Goal: Navigation & Orientation: Go to known website

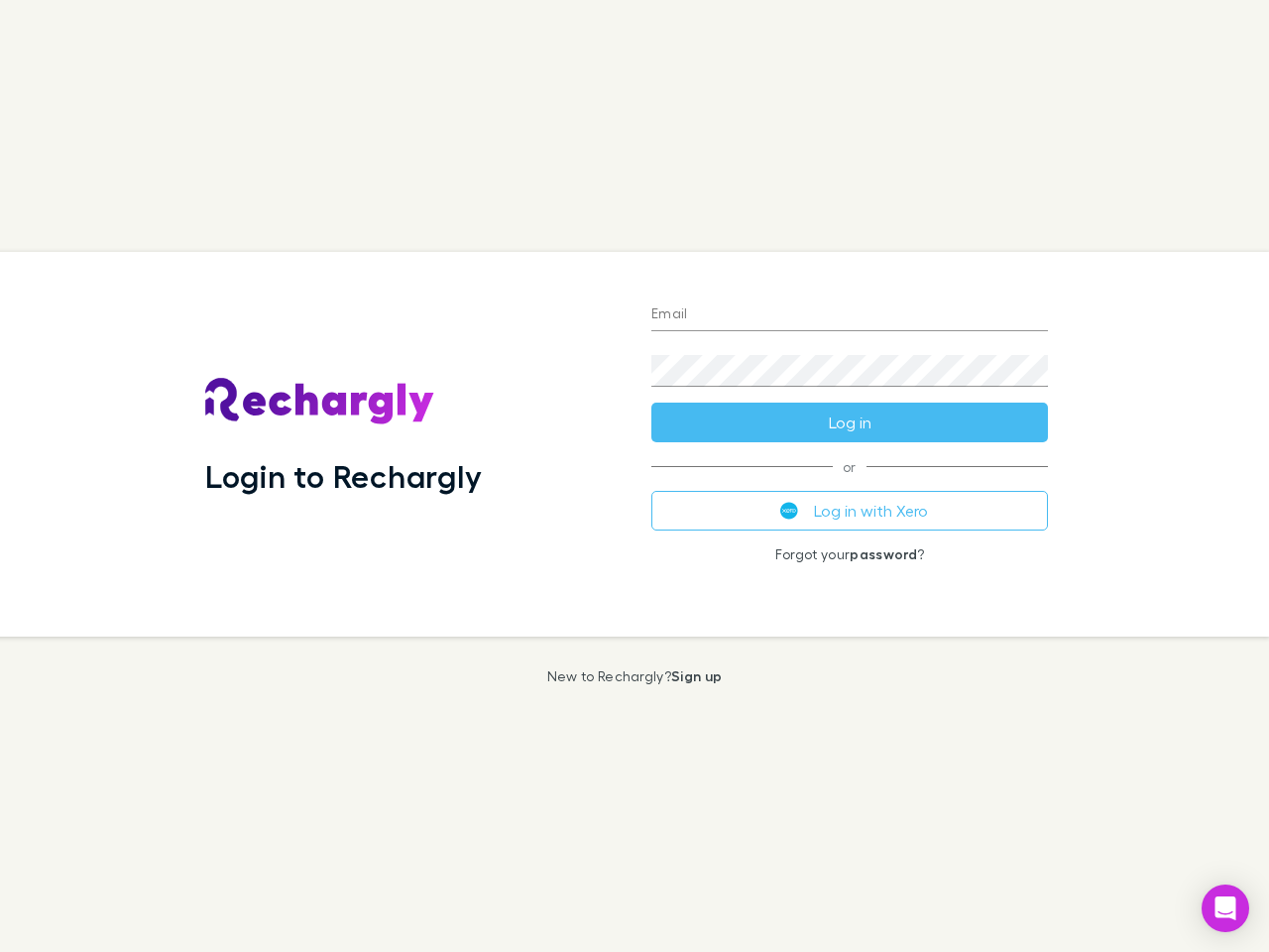
click at [634, 476] on div "Login to Rechargly" at bounding box center [413, 444] width 447 height 385
click at [849, 316] on input "Email" at bounding box center [849, 316] width 397 height 32
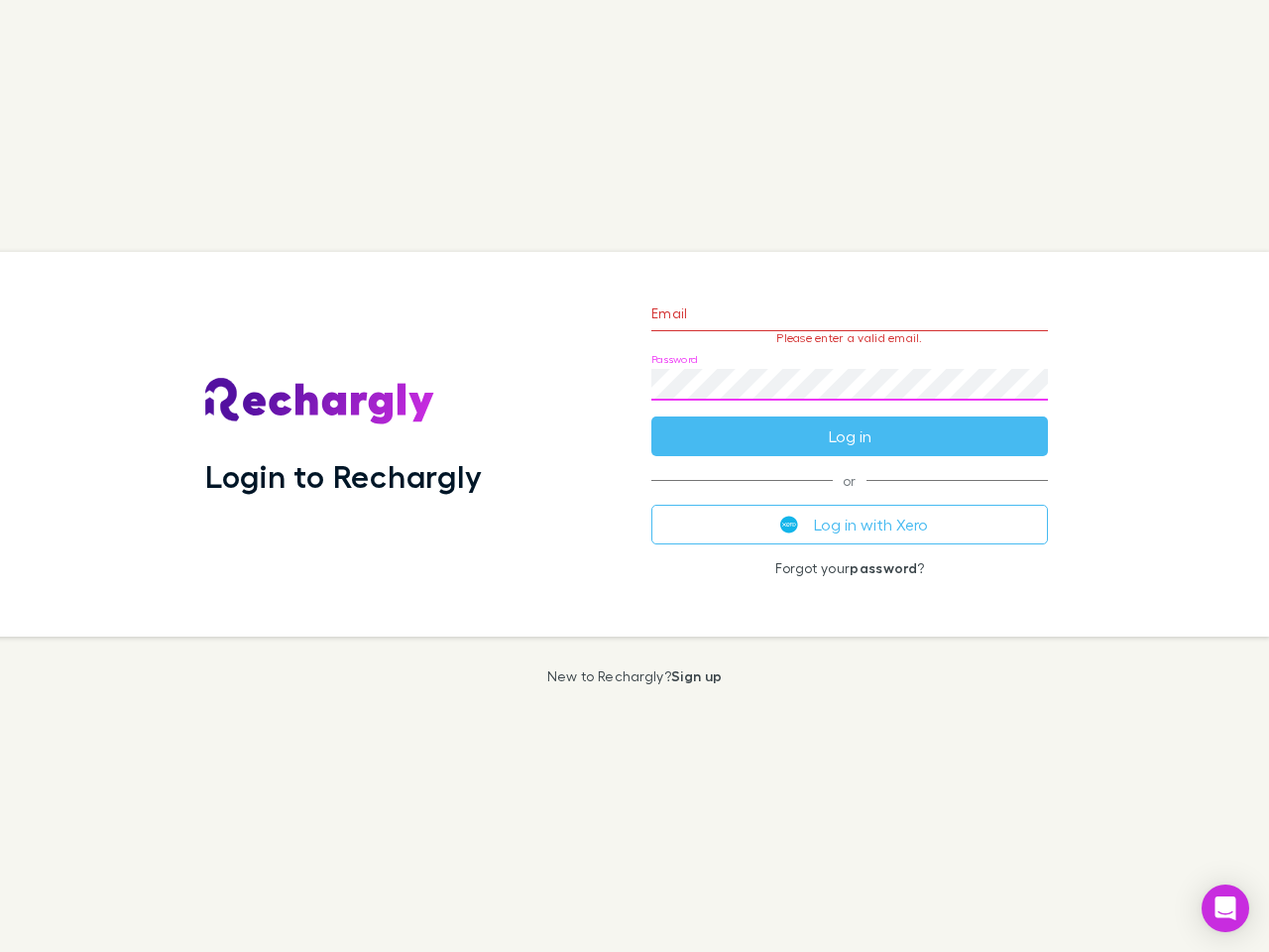
click at [849, 423] on form "Email Please enter a valid email. Password Log in" at bounding box center [849, 370] width 397 height 173
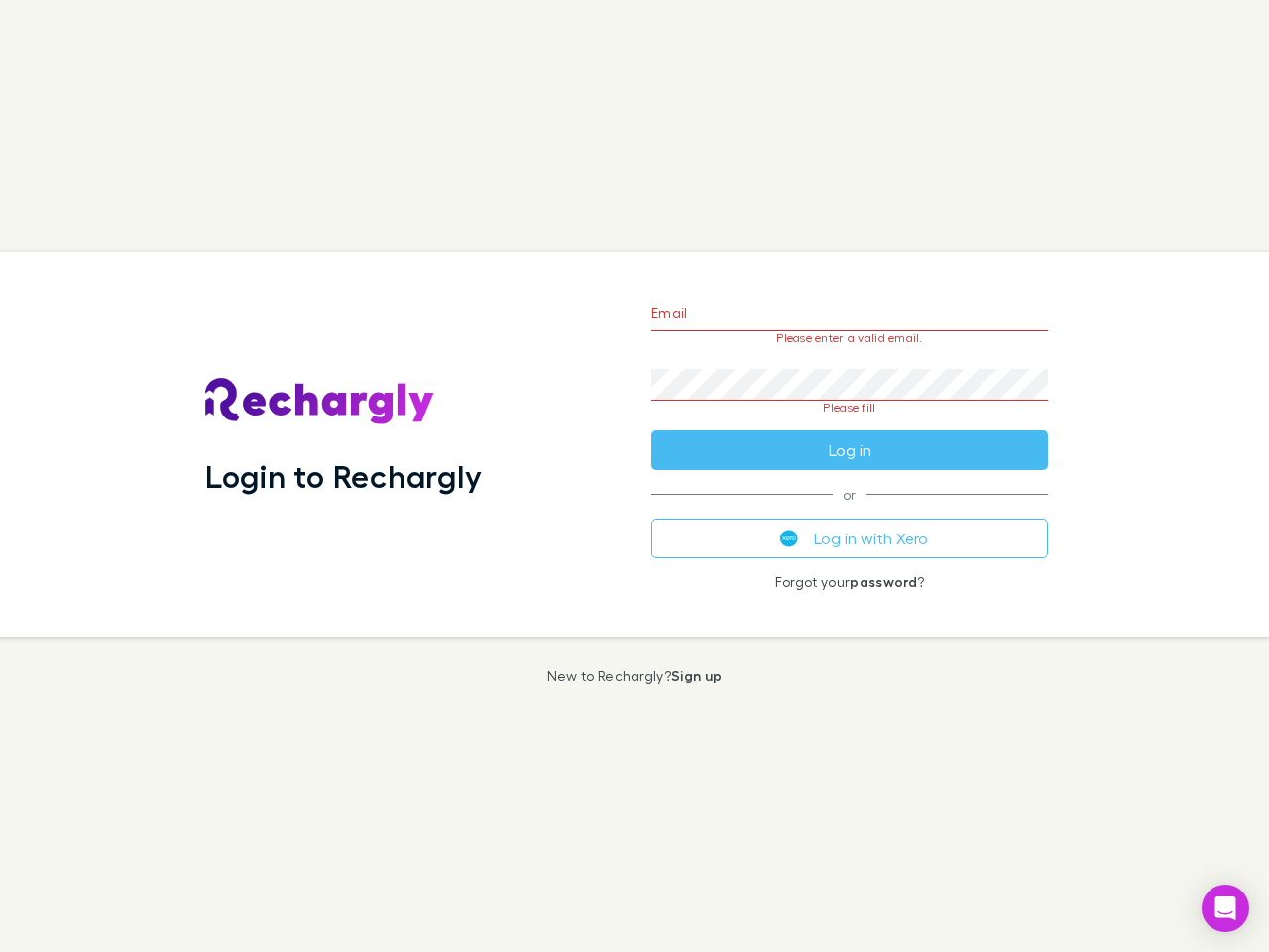
click at [849, 510] on div "Email Please enter a valid email. Password Please fill Log in or Log in with Xe…" at bounding box center [849, 444] width 429 height 385
click at [1226, 908] on icon "Open Intercom Messenger" at bounding box center [1226, 908] width 21 height 24
